Goal: Register for event/course

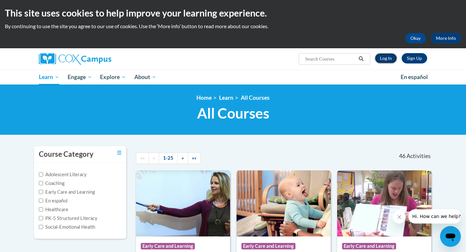
click at [391, 54] on link "Log In" at bounding box center [386, 58] width 22 height 10
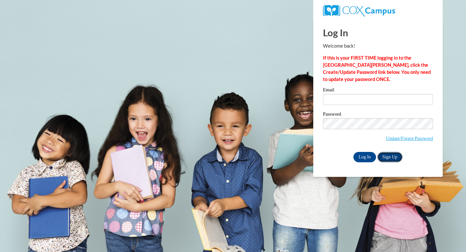
click at [383, 155] on link "Sign Up" at bounding box center [389, 157] width 25 height 10
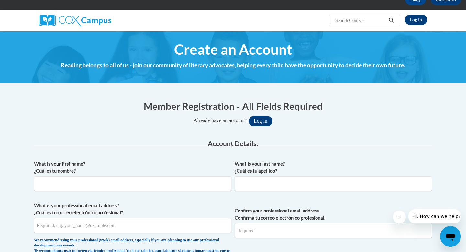
scroll to position [57, 0]
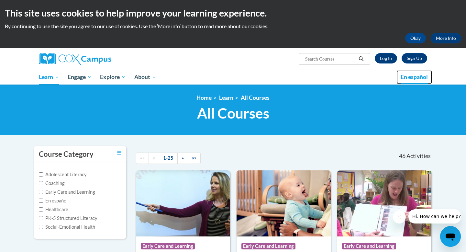
click at [416, 74] on span "En español" at bounding box center [414, 76] width 27 height 7
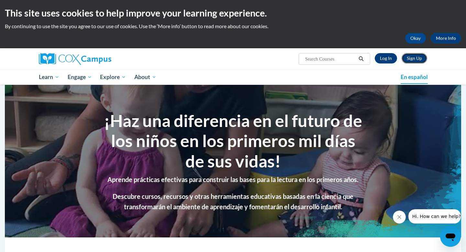
click at [412, 62] on link "Sign Up" at bounding box center [415, 58] width 26 height 10
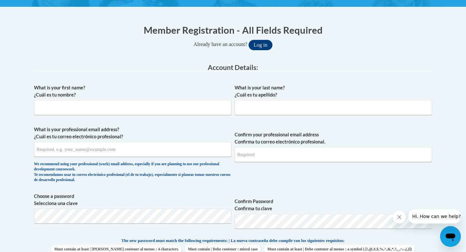
scroll to position [114, 0]
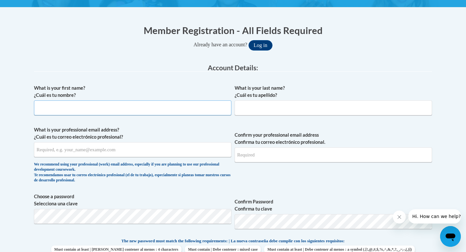
click at [135, 108] on input "What is your first name? ¿Cuál es tu nombre?" at bounding box center [132, 107] width 197 height 15
type input "Cole"
type input "Wharton"
click at [106, 150] on input "What is your professional email address? ¿Cuál es tu correo electrónico profesi…" at bounding box center [132, 149] width 197 height 15
type input "w"
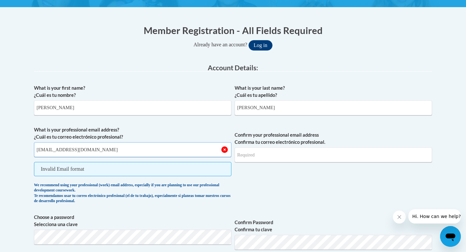
click at [95, 150] on input "cole82003@gmail.com" at bounding box center [132, 149] width 197 height 15
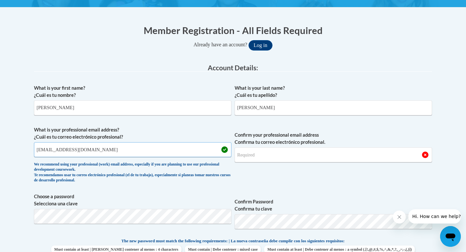
type input "cole82003@gmail.com"
click at [295, 149] on input "Confirm your professional email address Confirma tu correo electrónico profesio…" at bounding box center [333, 154] width 197 height 15
click at [292, 152] on input "Confirm your professional email address Confirma tu correo electrónico profesio…" at bounding box center [333, 154] width 197 height 15
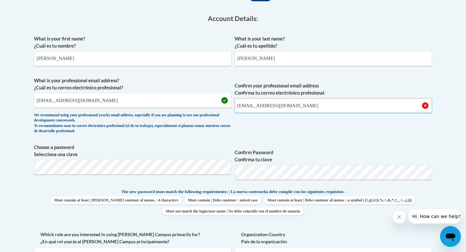
type input "cole82003@gmail.com"
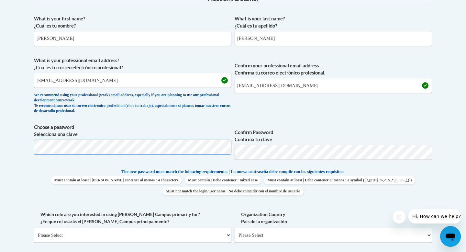
scroll to position [188, 0]
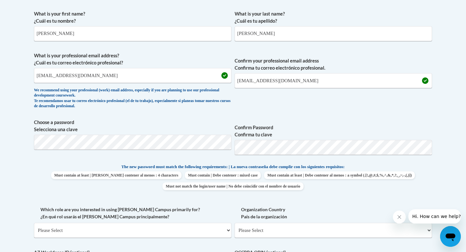
click at [145, 166] on span "The new password must match the following requirements: | La nueva contraseña d…" at bounding box center [232, 167] width 223 height 6
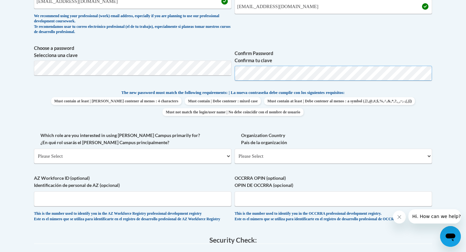
scroll to position [273, 0]
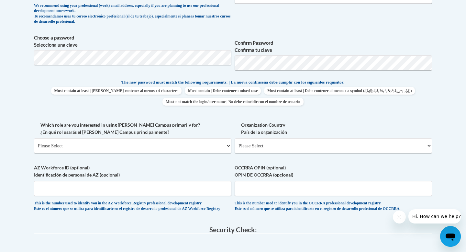
click at [259, 158] on div "What is your first name? ¿Cuál es tu nombre? Cole What is your last name? ¿Cuál…" at bounding box center [233, 70] width 398 height 295
click at [191, 154] on div "Which role are you interested in using Cox Campus primarily for? ¿En qué rol us…" at bounding box center [132, 139] width 197 height 37
click at [190, 149] on select "Please Select College/University | Colegio/Universidad Community/Nonprofit Part…" at bounding box center [132, 145] width 197 height 15
select select "fbf2d438-af2f-41f8-98f1-81c410e29de3"
click at [34, 138] on select "Please Select College/University | Colegio/Universidad Community/Nonprofit Part…" at bounding box center [132, 145] width 197 height 15
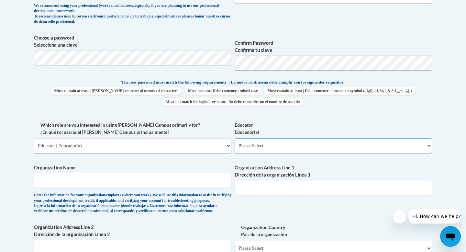
click at [265, 149] on select "Please Select Early Learning/Daycare Teacher/Family Home Care Provider | Maestr…" at bounding box center [333, 145] width 197 height 15
click at [287, 145] on select "Please Select Early Learning/Daycare Teacher/Family Home Care Provider | Maestr…" at bounding box center [333, 145] width 197 height 15
select select "11a86997-7122-4e2e-80c7-11975180ece4"
click at [235, 138] on select "Please Select Early Learning/Daycare Teacher/Family Home Care Provider | Maestr…" at bounding box center [333, 145] width 197 height 15
click at [173, 185] on input "Organization Name" at bounding box center [132, 180] width 197 height 15
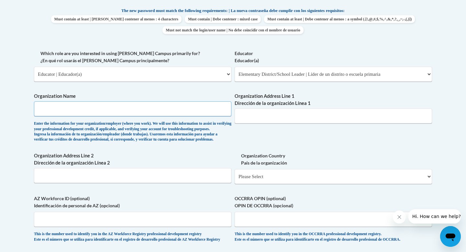
scroll to position [347, 0]
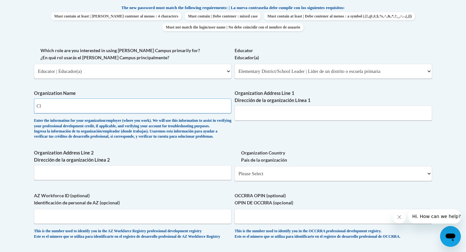
type input "C"
type input "Ignite Teach For America"
click at [225, 163] on label "Organization Address Line 2 Dirección de la organización Línea 2" at bounding box center [132, 156] width 197 height 14
click at [225, 168] on input "Organization Address Line 2 Dirección de la organización Línea 2" at bounding box center [132, 172] width 197 height 15
click at [203, 180] on input "Organization Address Line 2 Dirección de la organización Línea 2" at bounding box center [132, 172] width 197 height 15
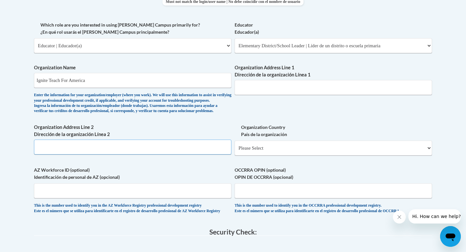
scroll to position [373, 0]
click at [244, 155] on select "Please Select United States | Estados Unidos Outside of the United States | Fue…" at bounding box center [333, 147] width 197 height 15
select select "ad49bcad-a171-4b2e-b99c-48b446064914"
click at [235, 151] on select "Please Select United States | Estados Unidos Outside of the United States | Fue…" at bounding box center [333, 147] width 197 height 15
select select
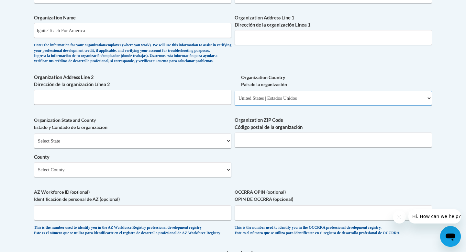
scroll to position [432, 0]
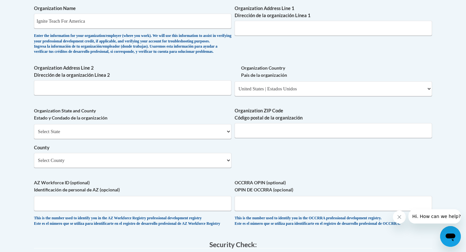
click at [185, 152] on div "Select State Alabama Alaska Arizona Arkansas California Colorado Connecticut De…" at bounding box center [132, 146] width 197 height 44
click at [185, 139] on select "Select State Alabama Alaska Arizona Arkansas California Colorado Connecticut De…" at bounding box center [132, 131] width 197 height 15
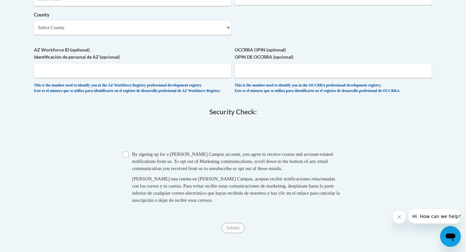
scroll to position [577, 0]
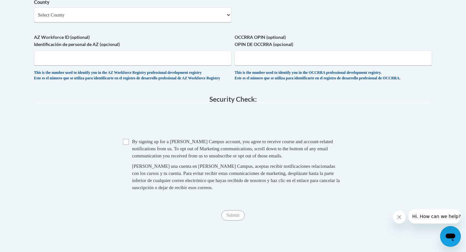
click at [135, 158] on span "By signing up for a Cox Campus account, you agree to receive course and account…" at bounding box center [232, 148] width 201 height 19
click at [128, 145] on input "Checkbox" at bounding box center [126, 142] width 6 height 6
checkbox input "true"
click at [233, 220] on input "Submit" at bounding box center [232, 215] width 23 height 10
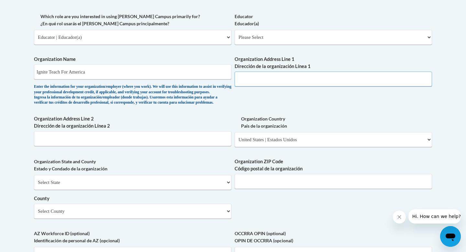
scroll to position [373, 0]
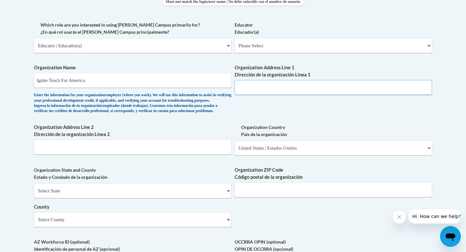
paste input "25 Broadway, 12th Floor, New York, NY 10004"
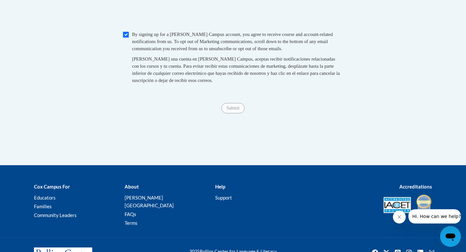
scroll to position [720, 0]
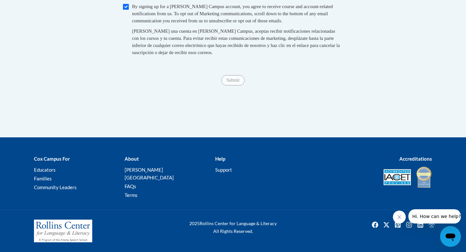
type input "25 Broadway, 12th Floor, New York, NY 10004"
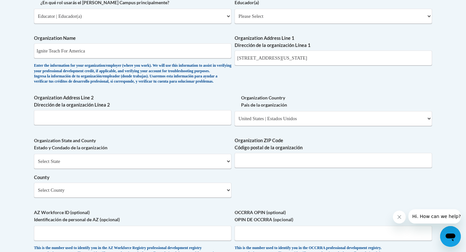
scroll to position [401, 0]
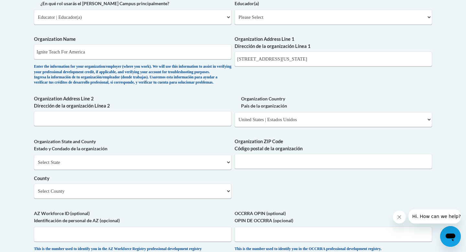
click at [179, 131] on div "Organization Address Line 2 Dirección de la organización Línea 2" at bounding box center [132, 113] width 197 height 36
click at [246, 127] on select "Please Select United States | Estados Unidos Outside of the United States | Fue…" at bounding box center [333, 119] width 197 height 15
click at [190, 170] on select "Select State Alabama Alaska Arizona Arkansas California Colorado Connecticut De…" at bounding box center [132, 162] width 197 height 15
select select "New York"
click at [34, 165] on select "Select State Alabama Alaska Arizona Arkansas California Colorado Connecticut De…" at bounding box center [132, 162] width 197 height 15
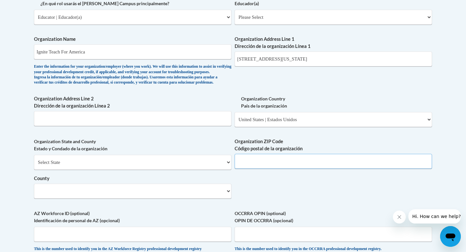
click at [259, 169] on input "Organization ZIP Code Código postal de la organización" at bounding box center [333, 161] width 197 height 15
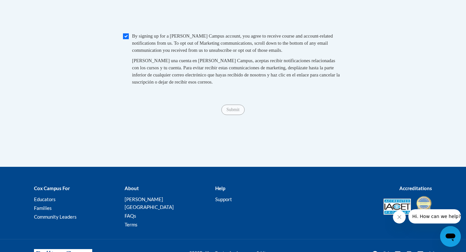
scroll to position [720, 0]
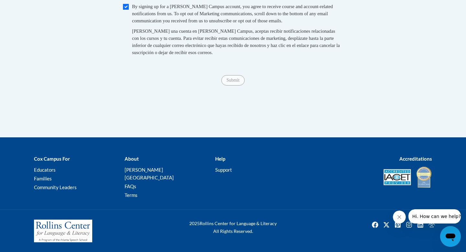
type input "10004"
click at [237, 85] on input "Submit" at bounding box center [232, 80] width 23 height 10
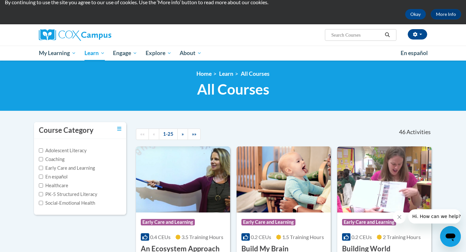
scroll to position [33, 0]
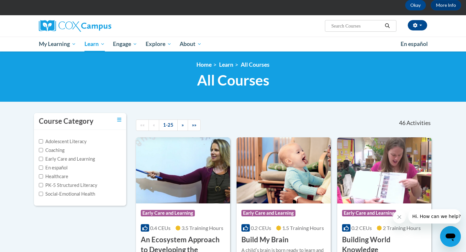
click at [334, 27] on input "Search..." at bounding box center [357, 26] width 52 height 8
paste input "25 Broadway, 12th Floor, New York, NY 10004"
drag, startPoint x: 379, startPoint y: 28, endPoint x: 301, endPoint y: 27, distance: 78.3
click at [301, 27] on div "Cole Wharton (Eastern Daylight Time GMT-0400 ) My Profile Inbox My Transcripts …" at bounding box center [299, 23] width 265 height 17
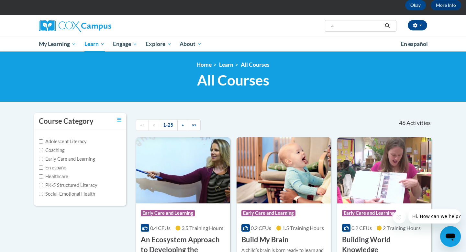
drag, startPoint x: 338, startPoint y: 26, endPoint x: 308, endPoint y: 26, distance: 29.1
click at [308, 26] on div "Cole Wharton (Eastern Daylight Time GMT-0400 ) My Profile Inbox My Transcripts …" at bounding box center [299, 23] width 265 height 17
type input "Phonics"
click at [385, 27] on icon "Search" at bounding box center [388, 25] width 6 height 5
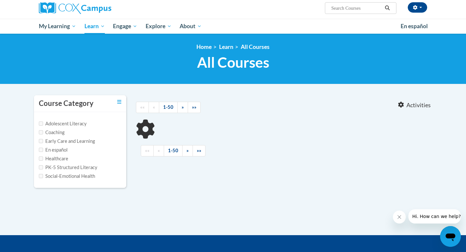
scroll to position [52, 0]
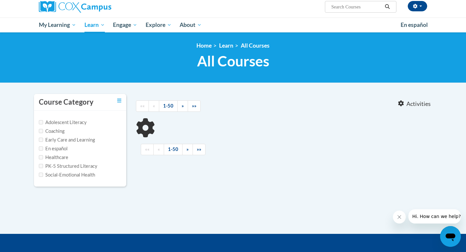
type input "Phonics"
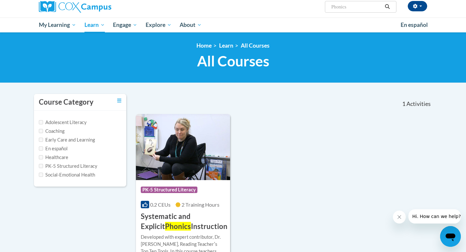
scroll to position [89, 0]
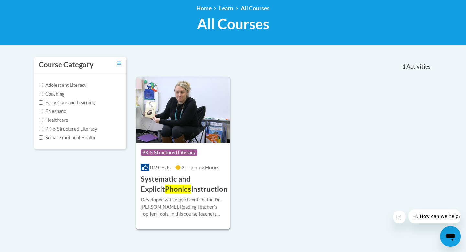
click at [193, 186] on h3 "Systematic and Explicit Phonics Instruction" at bounding box center [184, 184] width 87 height 20
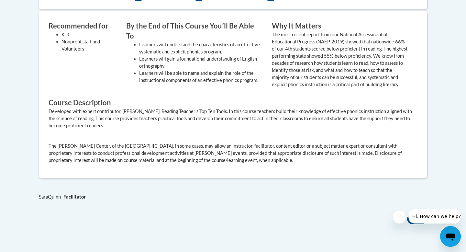
scroll to position [176, 0]
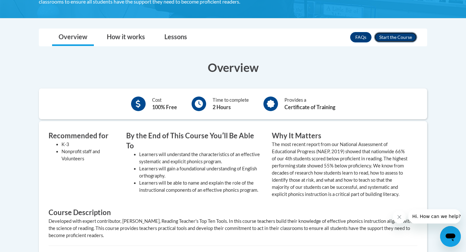
click at [397, 38] on button "Enroll" at bounding box center [395, 37] width 43 height 10
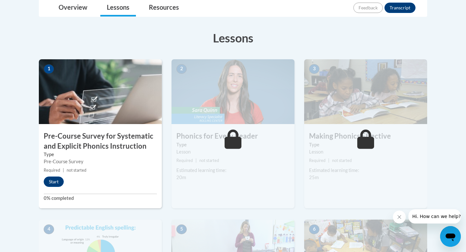
scroll to position [144, 0]
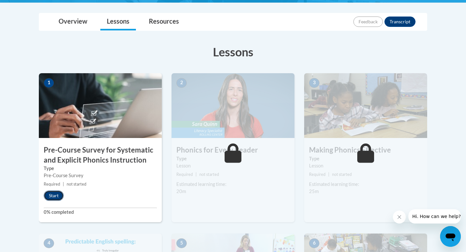
click at [63, 194] on button "Start" at bounding box center [54, 195] width 20 height 10
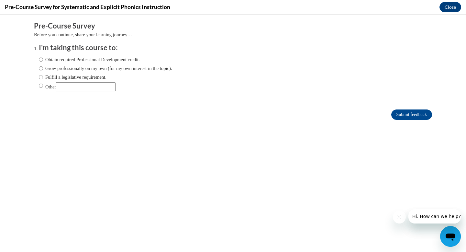
scroll to position [0, 0]
click at [67, 62] on label "Obtain required Professional Development credit." at bounding box center [89, 59] width 101 height 7
click at [43, 62] on input "Obtain required Professional Development credit." at bounding box center [41, 59] width 4 height 7
radio input "true"
click at [396, 111] on input "Submit feedback" at bounding box center [411, 114] width 41 height 10
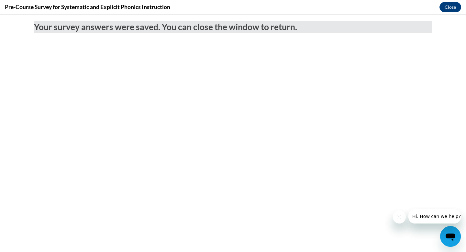
click at [452, 13] on div "Pre-Course Survey for Systematic and Explicit Phonics Instruction Close" at bounding box center [233, 7] width 466 height 15
click at [451, 8] on button "Close" at bounding box center [451, 7] width 22 height 10
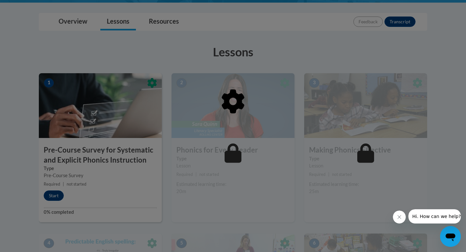
scroll to position [145, 0]
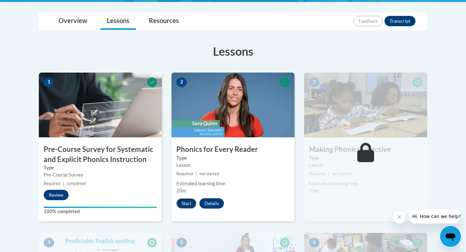
click at [187, 201] on button "Start" at bounding box center [186, 203] width 20 height 10
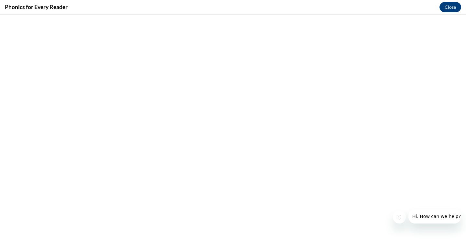
click at [398, 215] on icon "Close message from company" at bounding box center [399, 216] width 5 height 5
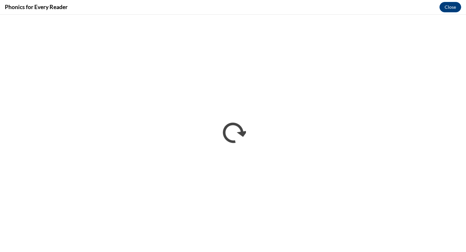
scroll to position [0, 0]
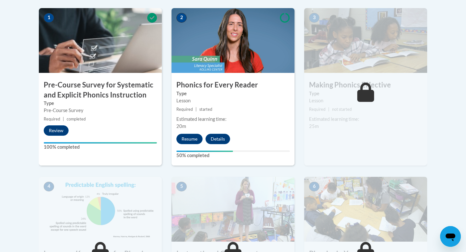
scroll to position [231, 0]
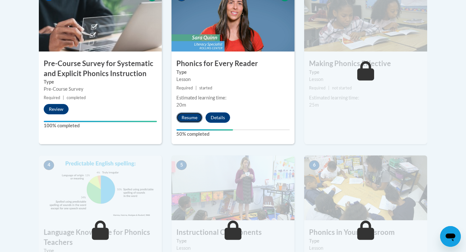
click at [195, 120] on button "Resume" at bounding box center [189, 117] width 26 height 10
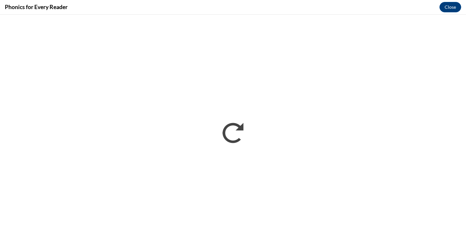
scroll to position [0, 0]
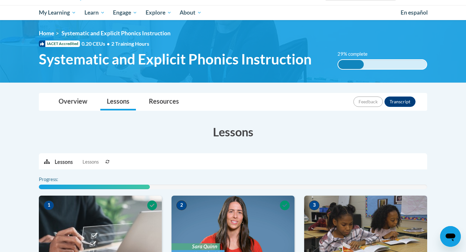
scroll to position [178, 0]
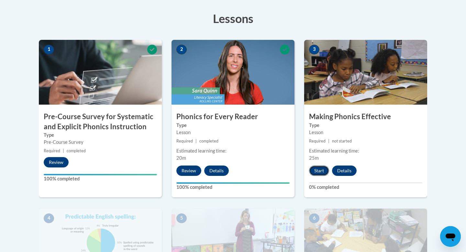
click at [321, 170] on button "Start" at bounding box center [319, 170] width 20 height 10
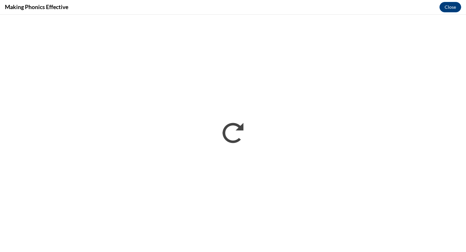
scroll to position [0, 0]
click at [451, 8] on button "Close" at bounding box center [451, 7] width 22 height 10
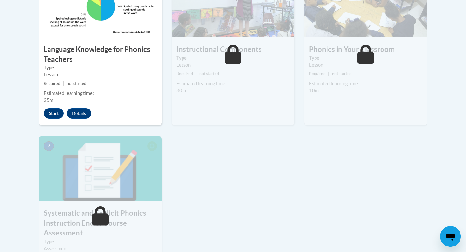
scroll to position [413, 0]
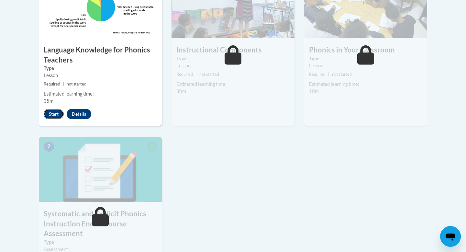
click at [52, 117] on button "Start" at bounding box center [54, 114] width 20 height 10
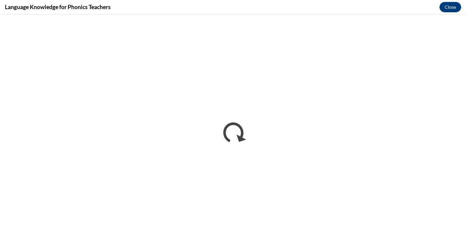
scroll to position [0, 0]
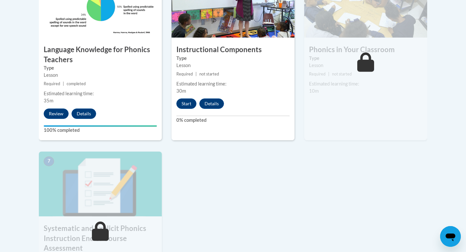
scroll to position [413, 0]
click at [189, 105] on button "Start" at bounding box center [186, 104] width 20 height 10
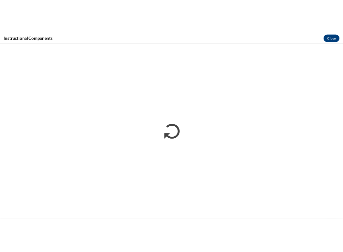
scroll to position [0, 0]
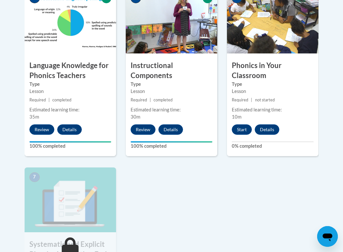
scroll to position [384, 0]
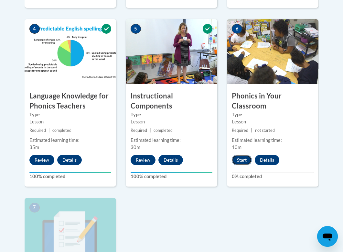
click at [244, 163] on button "Start" at bounding box center [242, 160] width 20 height 10
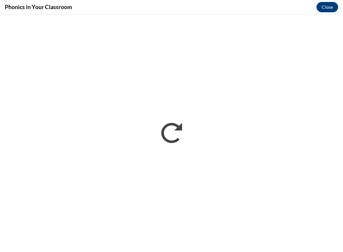
scroll to position [0, 0]
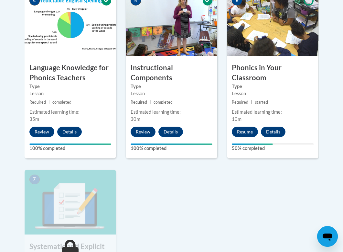
scroll to position [412, 0]
click at [245, 136] on button "Resume" at bounding box center [245, 132] width 26 height 10
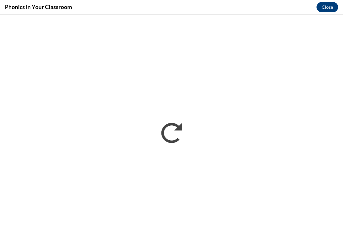
scroll to position [0, 0]
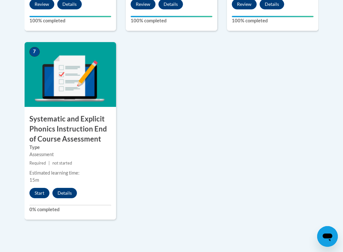
scroll to position [597, 0]
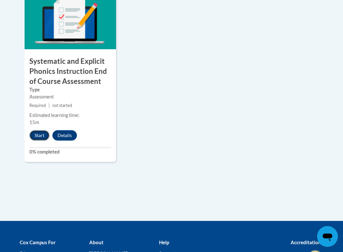
click at [46, 137] on button "Start" at bounding box center [39, 135] width 20 height 10
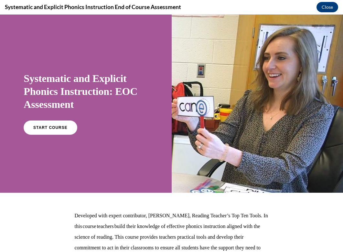
scroll to position [0, 0]
click at [76, 127] on div "START COURSE" at bounding box center [86, 130] width 124 height 20
click at [71, 126] on link "START COURSE" at bounding box center [50, 127] width 56 height 15
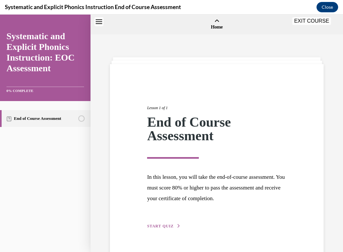
scroll to position [20, 0]
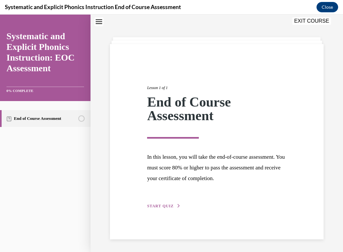
click at [169, 208] on button "START QUIZ" at bounding box center [164, 206] width 34 height 6
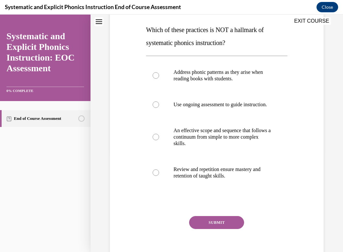
scroll to position [101, 0]
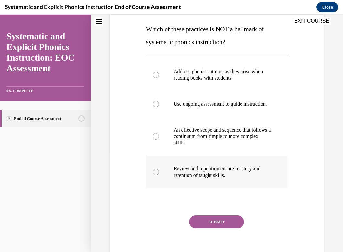
click at [218, 178] on p "Review and repetition ensure mastery and retention of taught skills." at bounding box center [223, 171] width 98 height 13
click at [220, 228] on button "SUBMIT" at bounding box center [216, 221] width 55 height 13
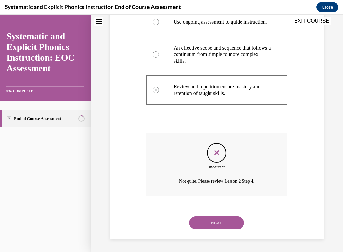
scroll to position [189, 0]
click at [207, 219] on button "NEXT" at bounding box center [216, 222] width 55 height 13
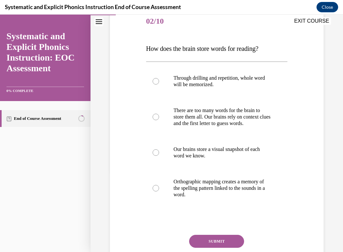
scroll to position [82, 0]
click at [218, 191] on p "Orthographic mapping creates a memory of the spelling pattern linked to the sou…" at bounding box center [223, 187] width 98 height 19
click at [213, 242] on button "SUBMIT" at bounding box center [216, 240] width 55 height 13
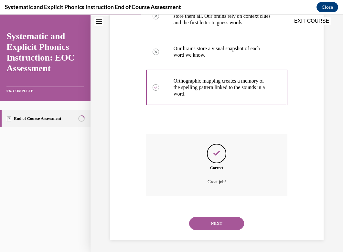
scroll to position [183, 0]
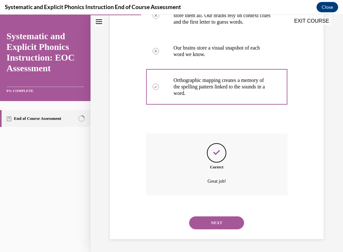
click at [224, 215] on div "NEXT" at bounding box center [216, 223] width 141 height 26
click at [224, 218] on button "NEXT" at bounding box center [216, 222] width 55 height 13
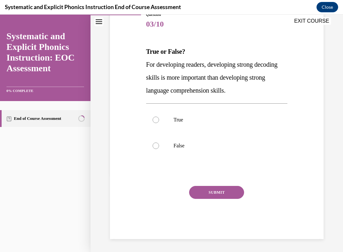
scroll to position [72, 0]
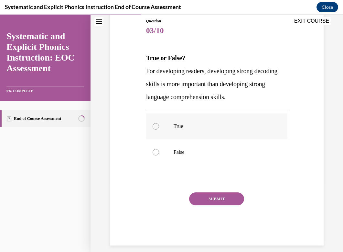
click at [221, 135] on div at bounding box center [216, 126] width 141 height 26
click at [218, 193] on button "SUBMIT" at bounding box center [216, 198] width 55 height 13
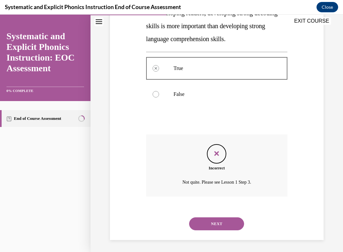
scroll to position [131, 0]
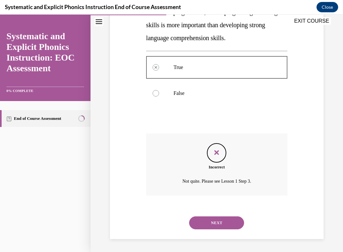
click at [223, 219] on button "NEXT" at bounding box center [216, 222] width 55 height 13
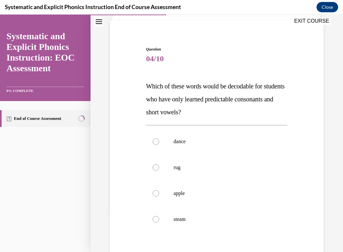
scroll to position [65, 0]
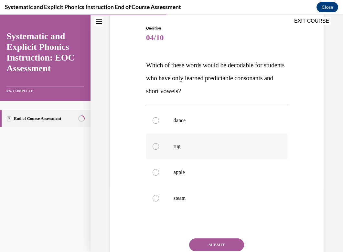
click at [203, 148] on p "rug" at bounding box center [223, 146] width 98 height 6
click at [213, 239] on button "SUBMIT" at bounding box center [216, 244] width 55 height 13
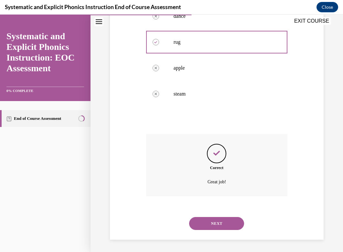
scroll to position [170, 0]
click at [220, 235] on div "NEXT" at bounding box center [216, 223] width 141 height 26
click at [221, 227] on button "NEXT" at bounding box center [216, 222] width 55 height 13
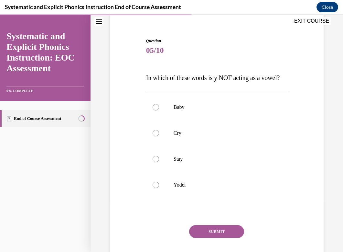
scroll to position [71, 0]
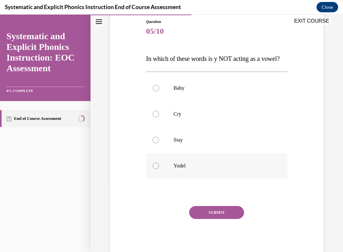
click at [204, 162] on div at bounding box center [216, 166] width 141 height 26
click at [210, 210] on button "SUBMIT" at bounding box center [216, 212] width 55 height 13
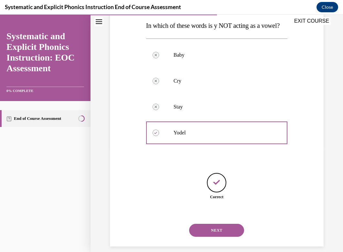
scroll to position [112, 0]
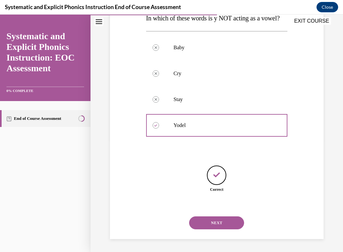
click at [219, 219] on button "NEXT" at bounding box center [216, 222] width 55 height 13
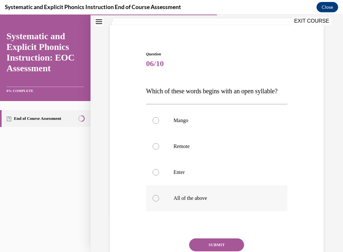
scroll to position [40, 0]
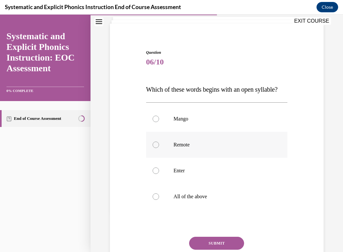
click at [201, 154] on div at bounding box center [216, 145] width 141 height 26
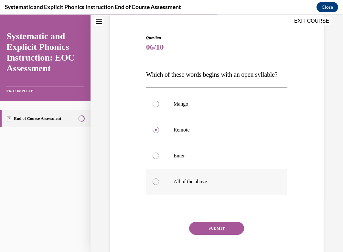
scroll to position [59, 0]
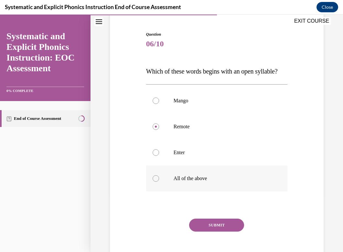
click at [208, 176] on p "All of the above" at bounding box center [223, 178] width 98 height 6
click at [230, 228] on button "SUBMIT" at bounding box center [216, 224] width 55 height 13
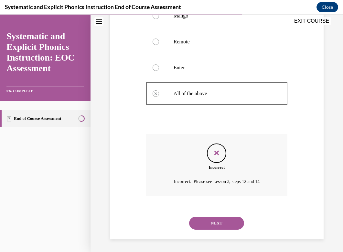
scroll to position [144, 0]
click at [224, 218] on button "NEXT" at bounding box center [216, 222] width 55 height 13
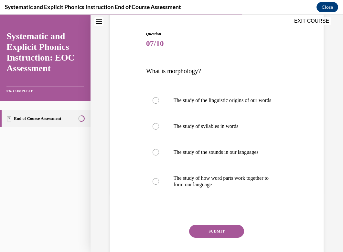
scroll to position [65, 0]
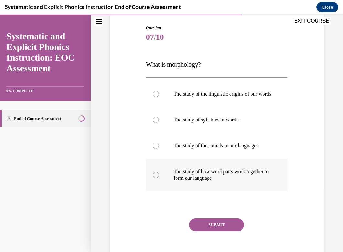
click at [227, 181] on p "The study of how word parts work together to form our language" at bounding box center [223, 174] width 98 height 13
click at [219, 230] on button "SUBMIT" at bounding box center [216, 224] width 55 height 13
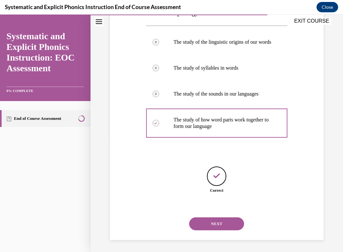
scroll to position [125, 0]
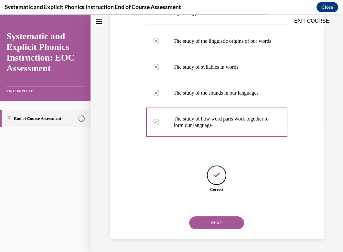
click at [224, 215] on div "NEXT" at bounding box center [216, 223] width 141 height 26
click at [223, 222] on button "NEXT" at bounding box center [216, 222] width 55 height 13
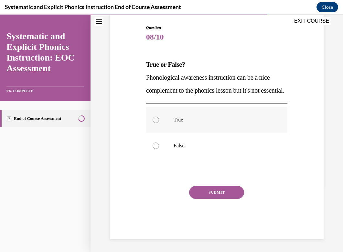
click at [198, 133] on div at bounding box center [216, 120] width 141 height 26
click at [212, 159] on div at bounding box center [216, 146] width 141 height 26
click at [221, 199] on button "SUBMIT" at bounding box center [216, 192] width 55 height 13
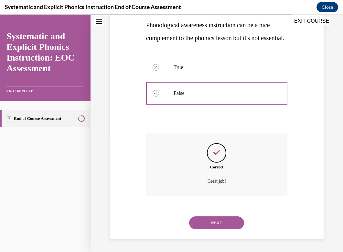
scroll to position [131, 0]
click at [219, 227] on button "NEXT" at bounding box center [216, 222] width 55 height 13
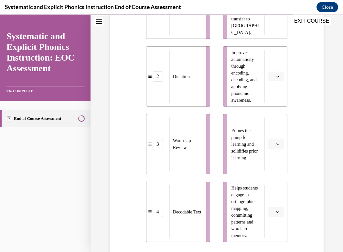
scroll to position [192, 0]
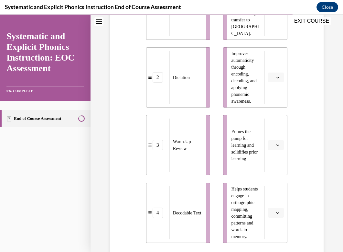
click at [275, 144] on button "button" at bounding box center [276, 145] width 16 height 10
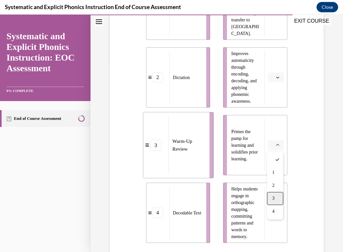
click at [273, 194] on div "3" at bounding box center [275, 198] width 16 height 13
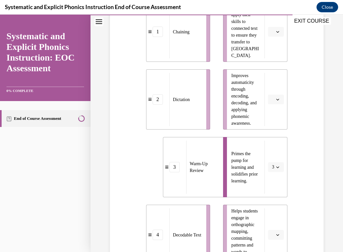
scroll to position [172, 0]
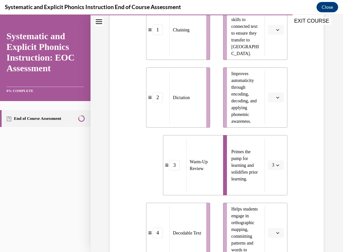
click at [278, 38] on li "Helps students apply their skills to connected text to ensure they transfer to …" at bounding box center [255, 30] width 64 height 60
click at [278, 33] on button "button" at bounding box center [276, 30] width 16 height 10
click at [280, 53] on div "1" at bounding box center [275, 57] width 16 height 13
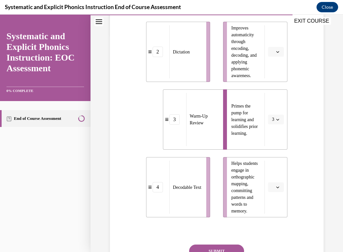
scroll to position [218, 0]
click at [279, 55] on button "button" at bounding box center [276, 52] width 16 height 10
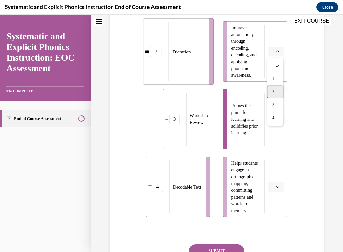
click at [277, 89] on div "2" at bounding box center [275, 91] width 16 height 13
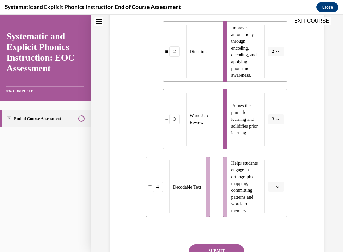
click at [275, 189] on button "button" at bounding box center [276, 187] width 16 height 10
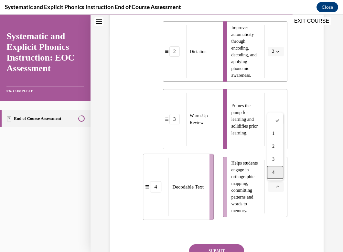
click at [279, 170] on div "4" at bounding box center [275, 172] width 16 height 13
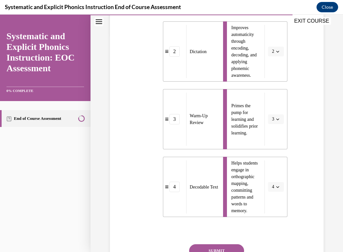
click at [219, 244] on button "SUBMIT" at bounding box center [216, 250] width 55 height 13
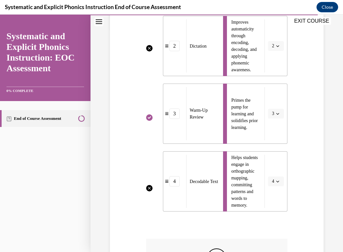
scroll to position [329, 0]
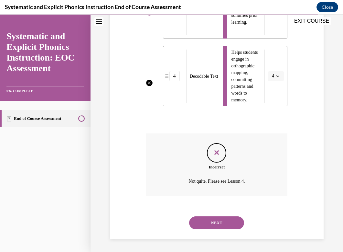
click at [218, 218] on button "NEXT" at bounding box center [216, 222] width 55 height 13
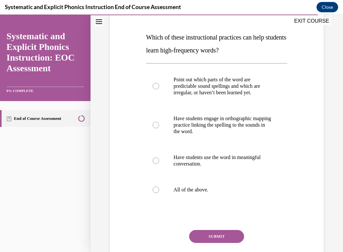
scroll to position [95, 0]
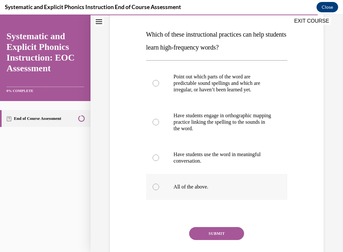
click at [206, 189] on p "All of the above." at bounding box center [223, 187] width 98 height 6
click at [211, 229] on button "SUBMIT" at bounding box center [216, 233] width 55 height 13
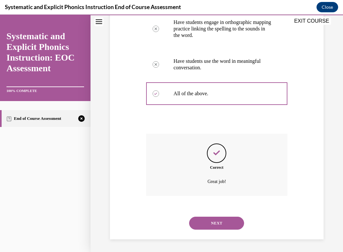
scroll to position [189, 0]
click at [212, 226] on button "NEXT" at bounding box center [216, 222] width 55 height 13
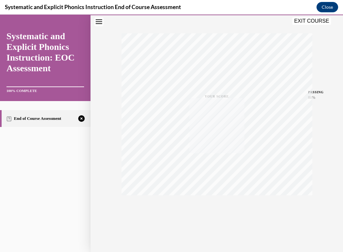
scroll to position [95, 0]
click at [220, 207] on div "TAKE AGAIN" at bounding box center [217, 208] width 23 height 15
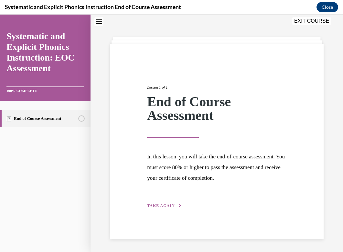
click at [180, 211] on div "Lesson 1 of 1 End of Course Assessment In this lesson, you will take the end-of…" at bounding box center [217, 141] width 214 height 195
click at [180, 208] on button "TAKE AGAIN" at bounding box center [164, 206] width 35 height 6
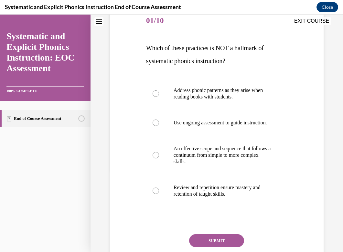
scroll to position [83, 0]
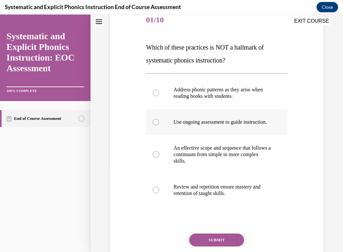
click at [195, 132] on div at bounding box center [216, 122] width 141 height 26
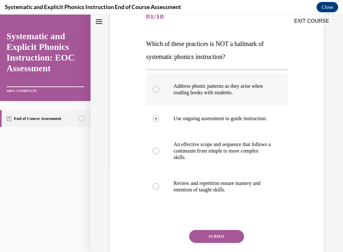
click at [206, 93] on p "Address phonic patterns as they arise when reading books with students." at bounding box center [223, 89] width 98 height 13
click at [210, 238] on button "SUBMIT" at bounding box center [216, 236] width 55 height 13
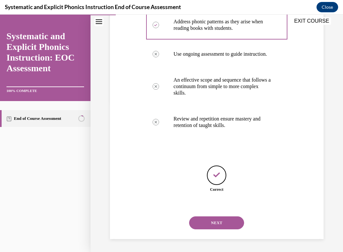
scroll to position [157, 0]
click at [215, 225] on button "NEXT" at bounding box center [216, 222] width 55 height 13
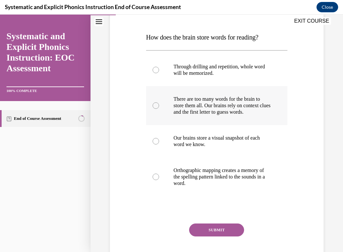
scroll to position [94, 0]
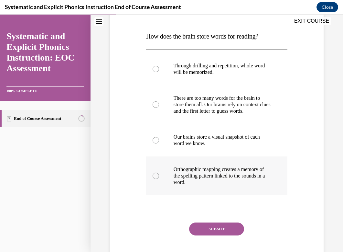
click at [213, 181] on p "Orthographic mapping creates a memory of the spelling pattern linked to the sou…" at bounding box center [223, 175] width 98 height 19
click at [210, 227] on button "SUBMIT" at bounding box center [216, 228] width 55 height 13
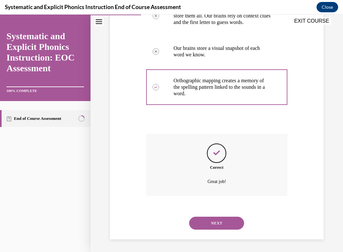
scroll to position [183, 0]
click at [216, 214] on div "NEXT" at bounding box center [216, 223] width 141 height 26
click at [215, 222] on button "NEXT" at bounding box center [216, 222] width 55 height 13
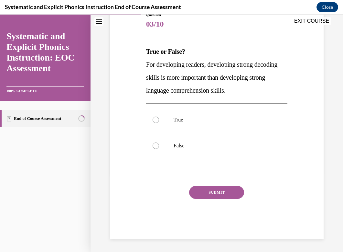
scroll to position [72, 0]
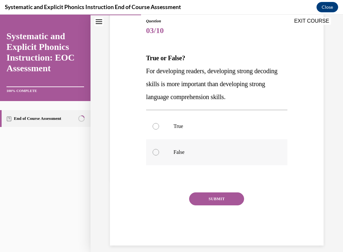
click at [206, 151] on p "False" at bounding box center [223, 152] width 98 height 6
click at [213, 194] on button "SUBMIT" at bounding box center [216, 198] width 55 height 13
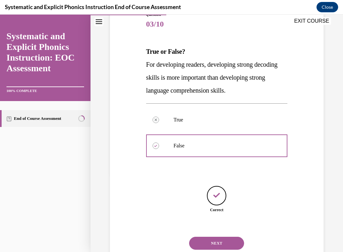
scroll to position [99, 0]
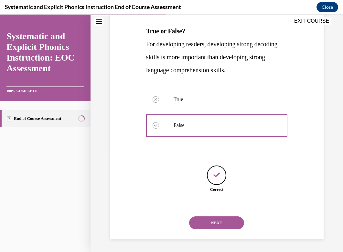
click at [216, 220] on button "NEXT" at bounding box center [216, 222] width 55 height 13
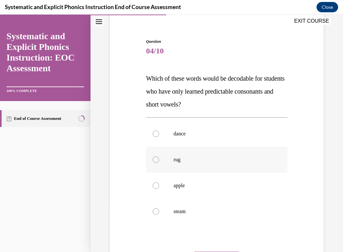
scroll to position [61, 0]
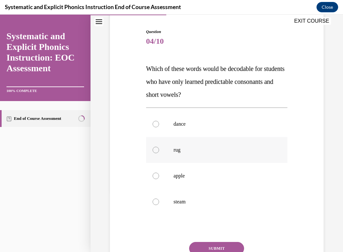
click at [217, 153] on div at bounding box center [216, 150] width 141 height 26
click at [219, 243] on button "SUBMIT" at bounding box center [216, 248] width 55 height 13
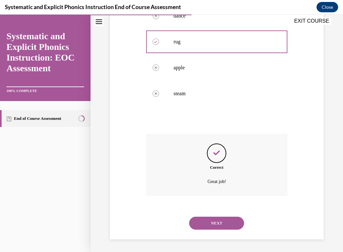
scroll to position [170, 0]
click at [222, 220] on button "NEXT" at bounding box center [216, 222] width 55 height 13
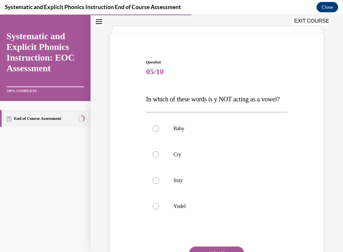
scroll to position [40, 0]
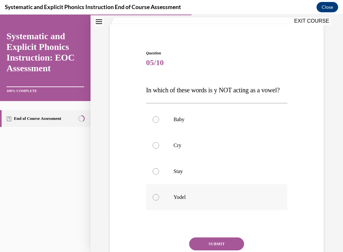
click at [209, 188] on div at bounding box center [216, 197] width 141 height 26
click at [215, 240] on button "SUBMIT" at bounding box center [216, 243] width 55 height 13
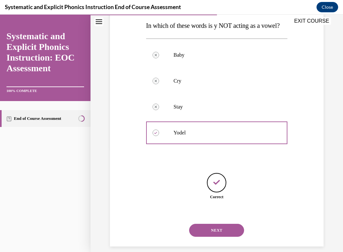
scroll to position [112, 0]
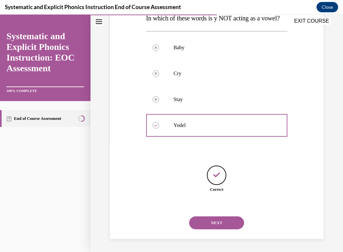
click at [219, 222] on button "NEXT" at bounding box center [216, 222] width 55 height 13
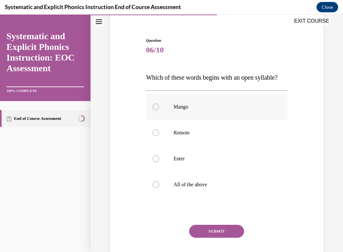
scroll to position [54, 0]
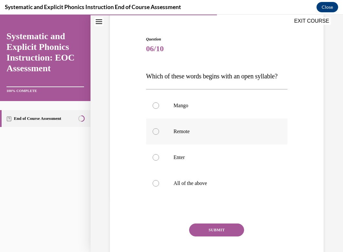
click at [213, 131] on p "Remote" at bounding box center [223, 131] width 98 height 6
click at [206, 225] on button "SUBMIT" at bounding box center [216, 229] width 55 height 13
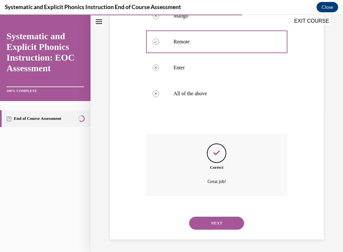
scroll to position [144, 0]
click at [215, 207] on button "SUBMIT" at bounding box center [216, 211] width 55 height 13
click at [215, 219] on button "NEXT" at bounding box center [216, 222] width 55 height 13
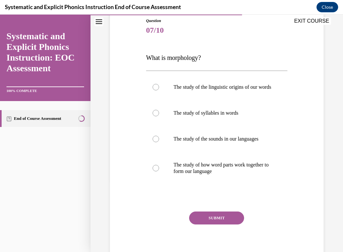
scroll to position [73, 0]
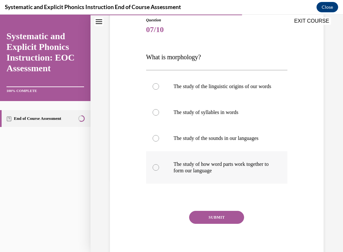
click at [210, 167] on p "The study of how word parts work together to form our language" at bounding box center [223, 167] width 98 height 13
click at [218, 224] on button "SUBMIT" at bounding box center [216, 217] width 55 height 13
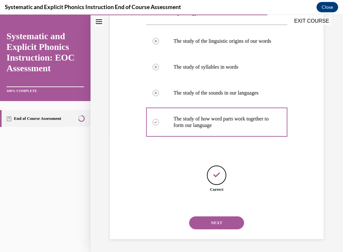
click at [221, 219] on button "NEXT" at bounding box center [216, 222] width 55 height 13
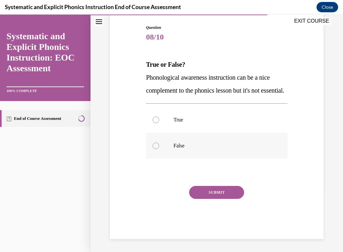
click at [213, 146] on div at bounding box center [216, 146] width 141 height 26
click at [217, 195] on button "SUBMIT" at bounding box center [216, 192] width 55 height 13
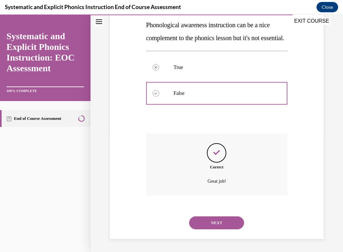
scroll to position [131, 0]
click at [219, 217] on button "NEXT" at bounding box center [216, 222] width 55 height 13
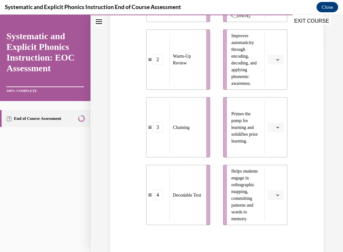
scroll to position [211, 0]
click at [275, 125] on button "button" at bounding box center [276, 127] width 16 height 10
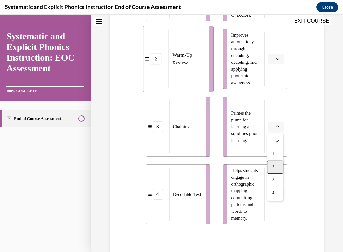
click at [272, 163] on div "2" at bounding box center [275, 167] width 16 height 13
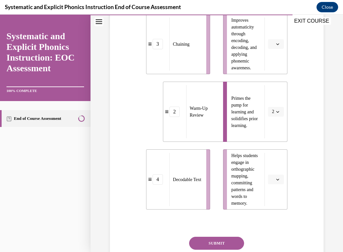
scroll to position [228, 0]
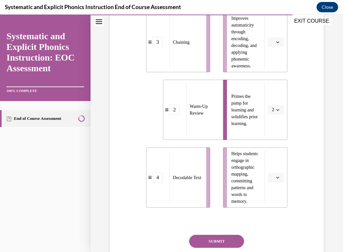
click at [274, 181] on button "button" at bounding box center [276, 178] width 16 height 10
click at [275, 209] on div "1" at bounding box center [275, 204] width 16 height 13
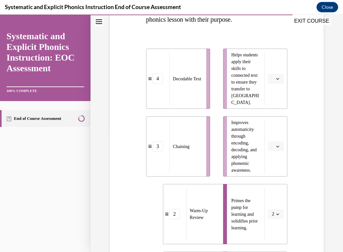
click at [277, 82] on button "button" at bounding box center [276, 79] width 16 height 10
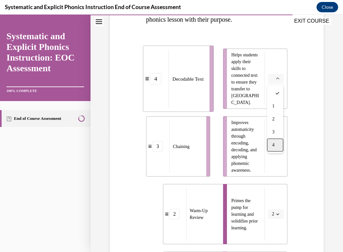
click at [275, 143] on div "4" at bounding box center [275, 145] width 16 height 13
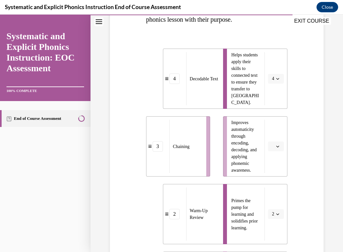
click at [273, 144] on span "Please select an option" at bounding box center [273, 146] width 2 height 6
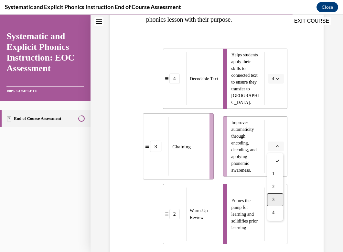
click at [277, 196] on div "3" at bounding box center [275, 199] width 16 height 13
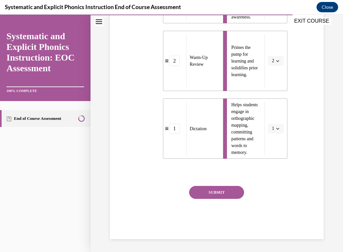
click at [236, 196] on button "SUBMIT" at bounding box center [216, 192] width 55 height 13
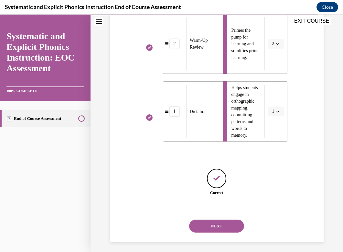
scroll to position [296, 0]
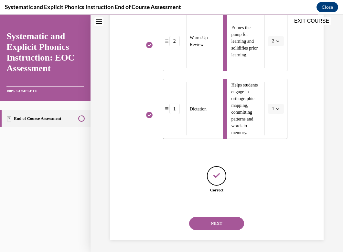
click at [225, 218] on button "NEXT" at bounding box center [216, 223] width 55 height 13
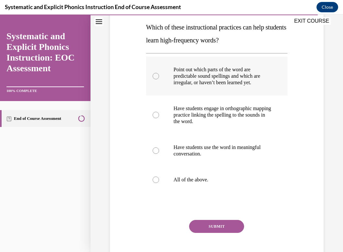
scroll to position [86, 0]
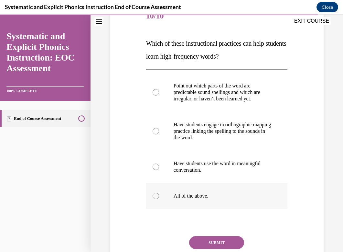
click at [201, 194] on p "All of the above." at bounding box center [223, 196] width 98 height 6
click at [215, 236] on button "SUBMIT" at bounding box center [216, 242] width 55 height 13
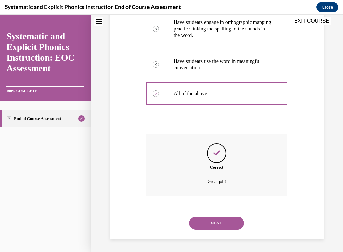
scroll to position [189, 0]
click at [221, 219] on button "NEXT" at bounding box center [216, 222] width 55 height 13
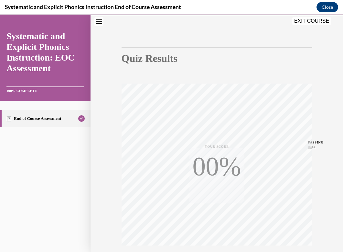
scroll to position [95, 0]
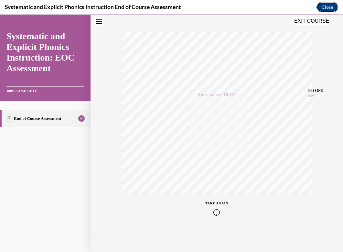
click at [322, 3] on button "Close" at bounding box center [328, 7] width 22 height 10
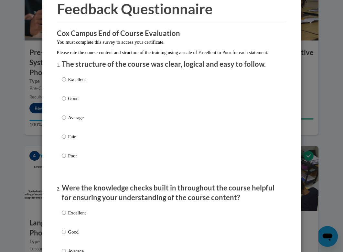
scroll to position [38, 0]
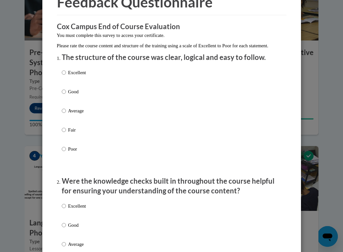
click at [143, 92] on div "Excellent Good Average Fair Poor" at bounding box center [172, 119] width 220 height 106
click at [76, 76] on p "Excellent" at bounding box center [77, 72] width 18 height 7
click at [66, 76] on input "Excellent" at bounding box center [64, 72] width 4 height 7
radio input "true"
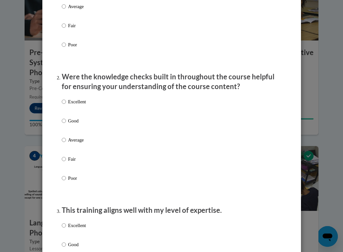
click at [78, 105] on p "Excellent" at bounding box center [77, 101] width 18 height 7
click at [66, 105] on input "Excellent" at bounding box center [64, 101] width 4 height 7
radio input "true"
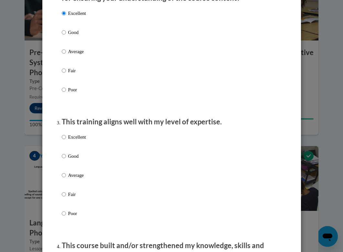
click at [76, 140] on p "Excellent" at bounding box center [77, 136] width 18 height 7
click at [66, 140] on input "Excellent" at bounding box center [64, 136] width 4 height 7
radio input "true"
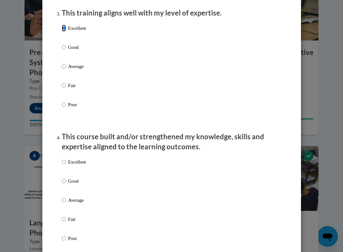
scroll to position [341, 0]
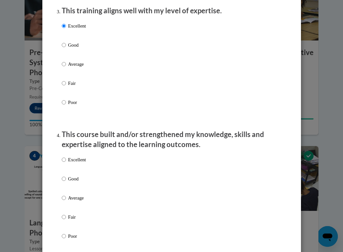
click at [75, 160] on div "Excellent Good Average Fair Poor" at bounding box center [74, 203] width 24 height 100
click at [75, 163] on p "Excellent" at bounding box center [77, 159] width 18 height 7
click at [66, 163] on input "Excellent" at bounding box center [64, 159] width 4 height 7
radio input "true"
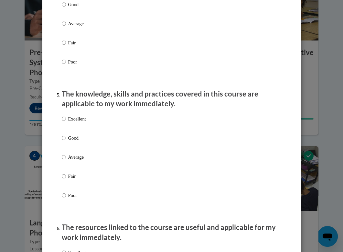
click at [79, 122] on p "Excellent" at bounding box center [77, 118] width 18 height 7
click at [66, 122] on input "Excellent" at bounding box center [64, 118] width 4 height 7
radio input "true"
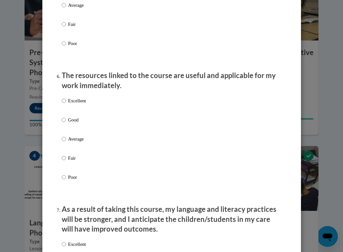
click at [79, 112] on label "Excellent" at bounding box center [74, 105] width 24 height 17
click at [66, 104] on input "Excellent" at bounding box center [64, 100] width 4 height 7
radio input "true"
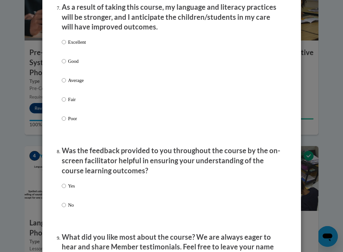
scroll to position [908, 0]
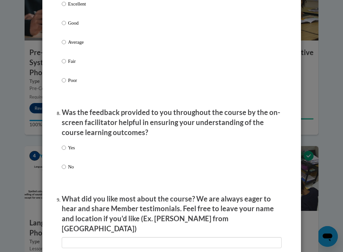
click at [77, 17] on label "Excellent" at bounding box center [74, 8] width 24 height 17
click at [66, 7] on input "Excellent" at bounding box center [64, 3] width 4 height 7
radio input "true"
click at [76, 148] on div "Yes No" at bounding box center [172, 165] width 220 height 48
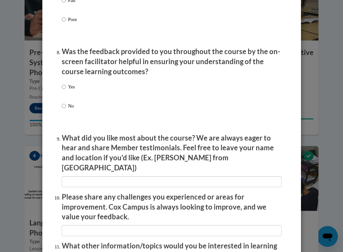
scroll to position [969, 0]
click at [70, 107] on p "No" at bounding box center [71, 105] width 7 height 7
click at [66, 107] on input "No" at bounding box center [64, 105] width 4 height 7
radio input "true"
click at [72, 90] on p "Yes" at bounding box center [71, 86] width 7 height 7
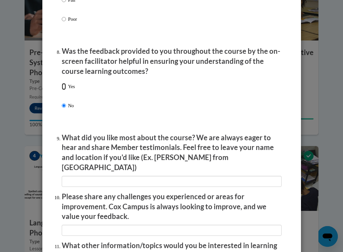
click at [66, 90] on input "Yes" at bounding box center [64, 86] width 4 height 7
radio input "true"
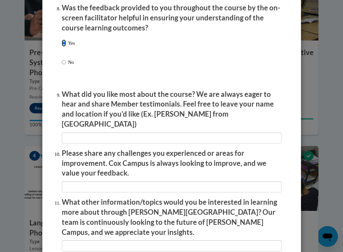
scroll to position [1095, 0]
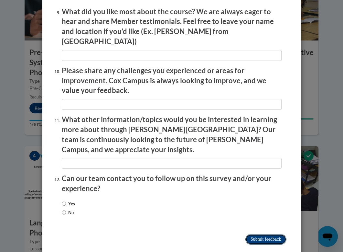
click at [262, 234] on input "Submit feedback" at bounding box center [266, 239] width 41 height 10
